Goal: Task Accomplishment & Management: Manage account settings

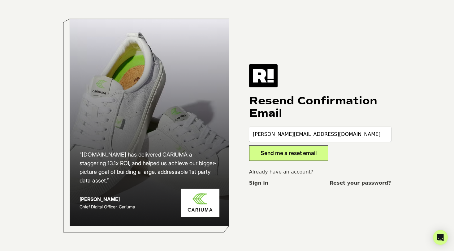
click at [276, 156] on button "Send me a reset email" at bounding box center [288, 153] width 79 height 15
click at [258, 185] on link "Sign in" at bounding box center [258, 183] width 19 height 7
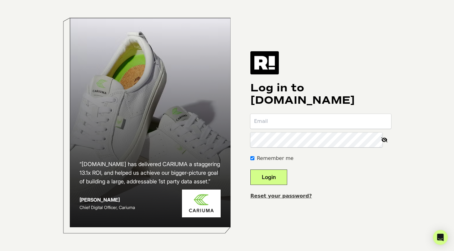
click at [286, 198] on link "Reset your password?" at bounding box center [281, 196] width 62 height 6
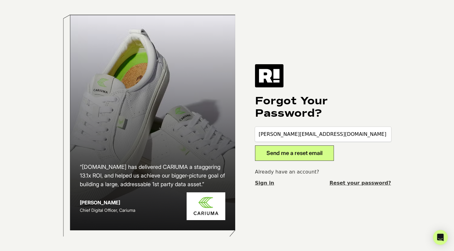
type input "[PERSON_NAME][EMAIL_ADDRESS][DOMAIN_NAME]"
click at [255, 146] on button "Send me a reset email" at bounding box center [294, 153] width 79 height 15
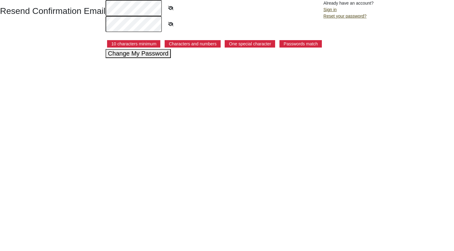
click at [170, 20] on icon at bounding box center [170, 24] width 15 height 14
click at [141, 56] on button "Change My Password" at bounding box center [138, 53] width 66 height 9
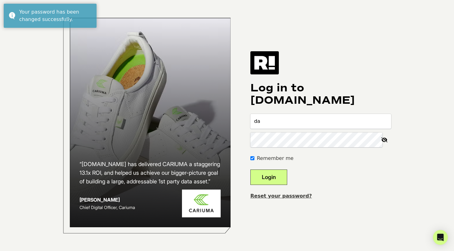
type input "danielle.iserlis@spanx.com"
click at [250, 170] on button "Login" at bounding box center [268, 177] width 37 height 15
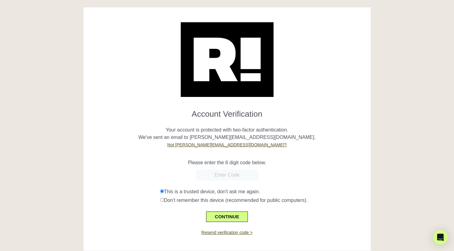
scroll to position [9, 0]
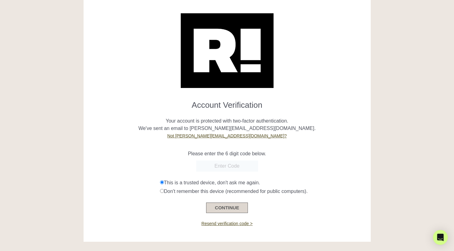
click at [227, 209] on button "CONTINUE" at bounding box center [226, 208] width 41 height 11
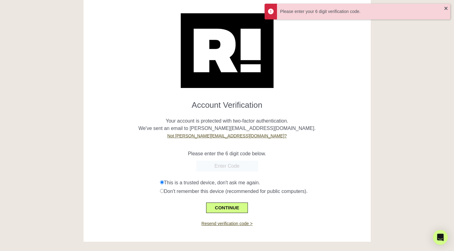
scroll to position [2, 0]
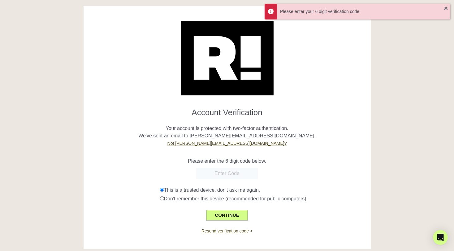
click at [222, 173] on input "text" at bounding box center [227, 173] width 62 height 11
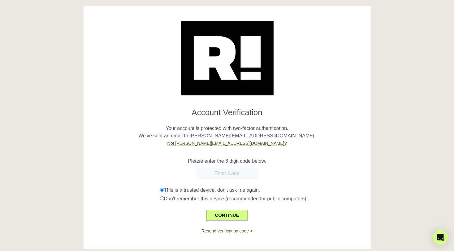
click at [243, 173] on input "text" at bounding box center [227, 173] width 62 height 11
paste input "095163"
type input "095163"
